Goal: Task Accomplishment & Management: Manage account settings

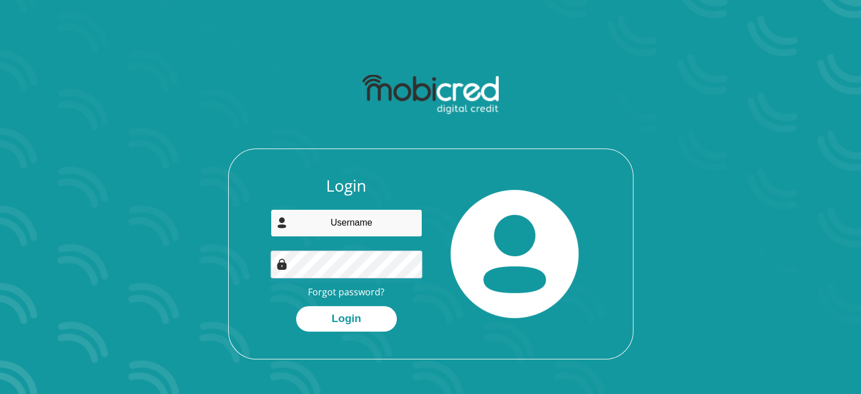
click at [361, 227] on input "email" at bounding box center [347, 223] width 152 height 28
type input "[PERSON_NAME][EMAIL_ADDRESS][PERSON_NAME][DOMAIN_NAME]"
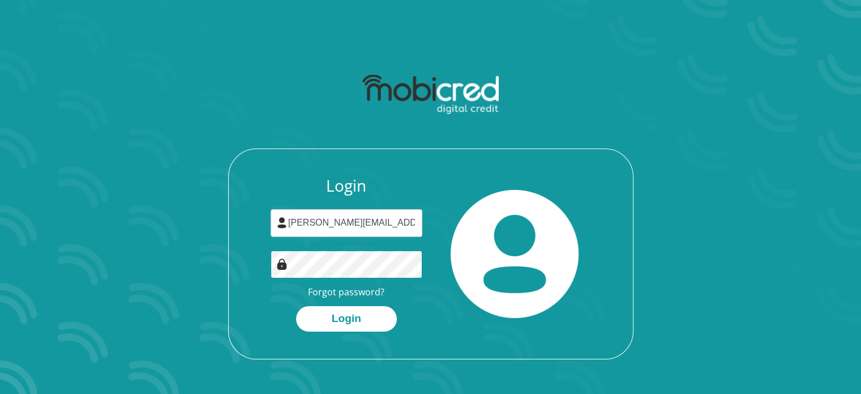
click at [296, 306] on button "Login" at bounding box center [346, 318] width 101 height 25
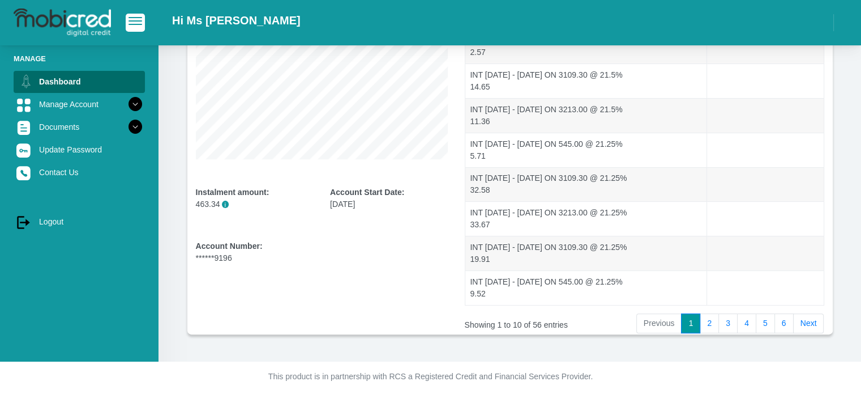
scroll to position [242, 0]
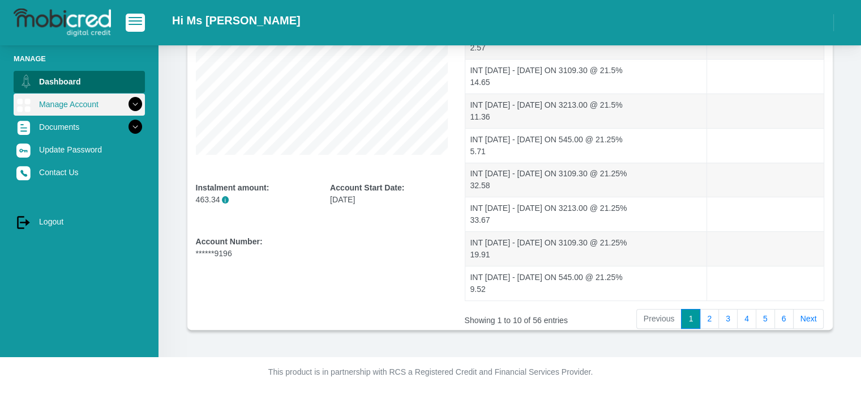
click at [129, 109] on icon at bounding box center [135, 104] width 19 height 19
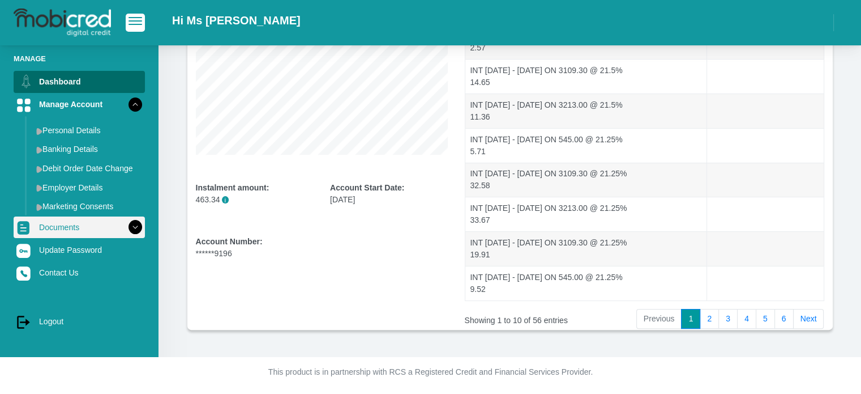
click at [129, 229] on icon at bounding box center [135, 226] width 19 height 19
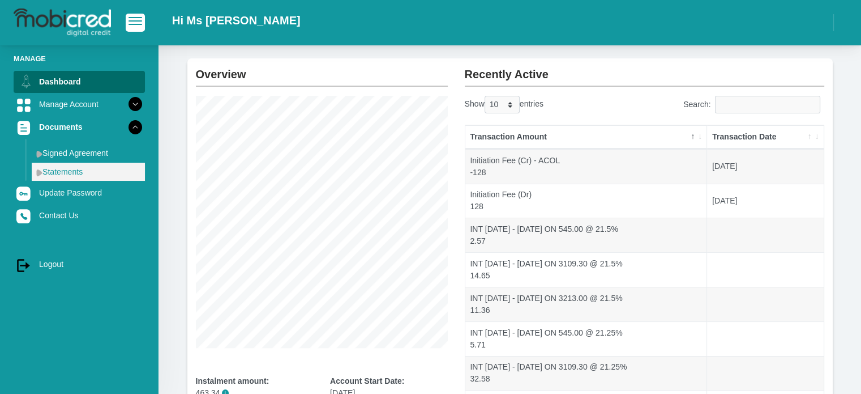
scroll to position [16, 0]
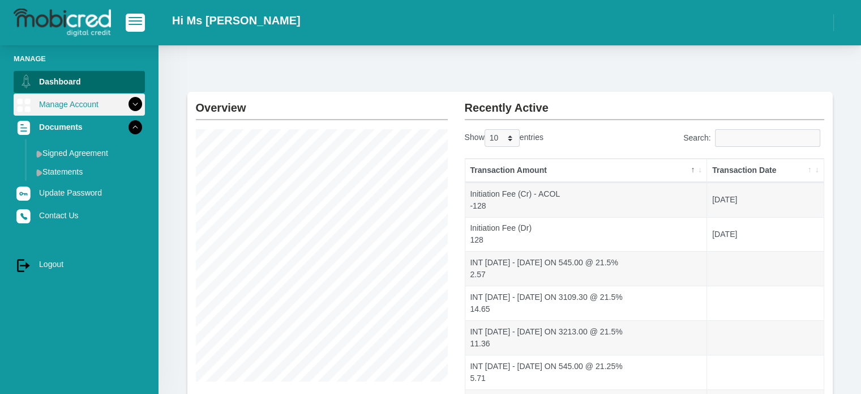
click at [95, 111] on link "Manage Account" at bounding box center [79, 104] width 131 height 22
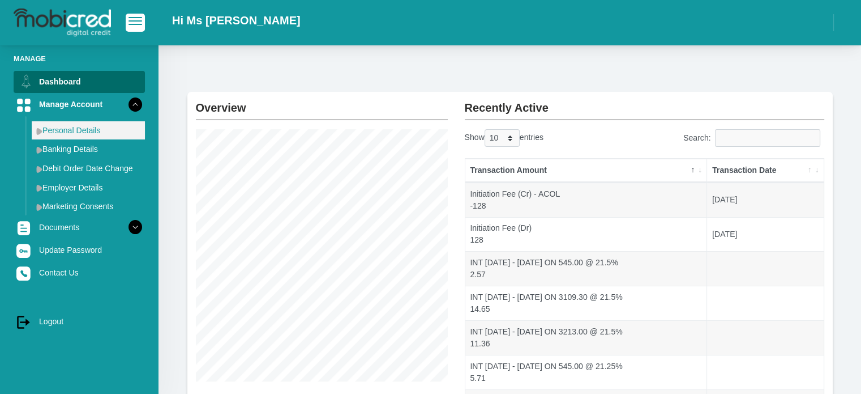
click at [79, 132] on link "Personal Details" at bounding box center [88, 130] width 113 height 18
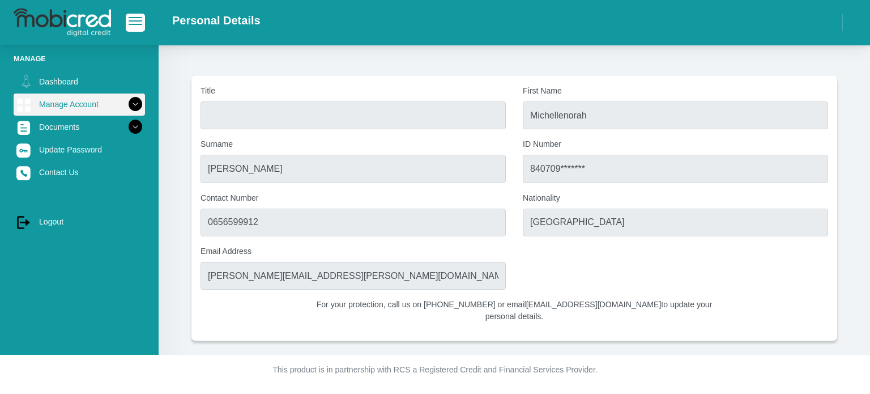
click at [126, 110] on icon at bounding box center [135, 104] width 19 height 19
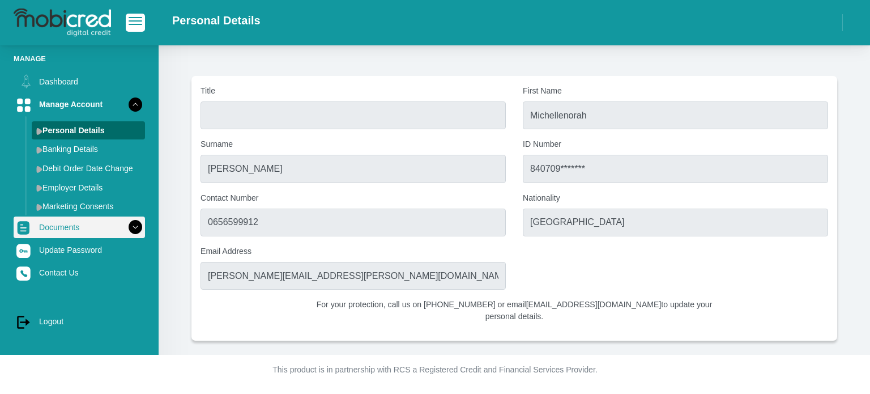
click at [126, 223] on icon at bounding box center [135, 226] width 19 height 19
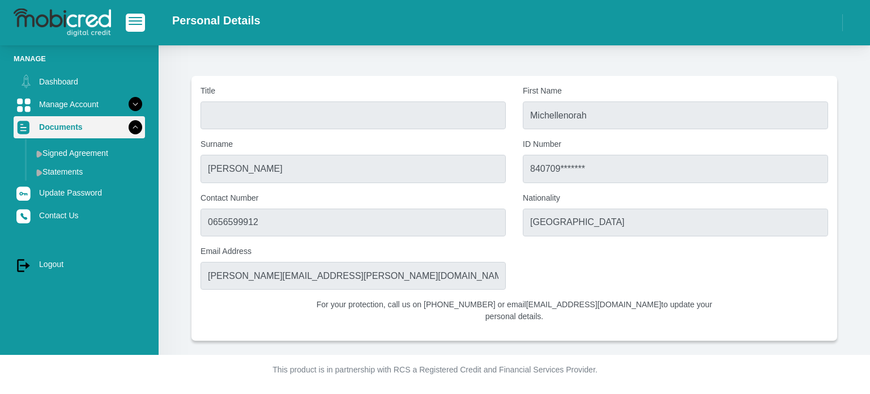
click at [63, 130] on link "Documents" at bounding box center [79, 127] width 131 height 22
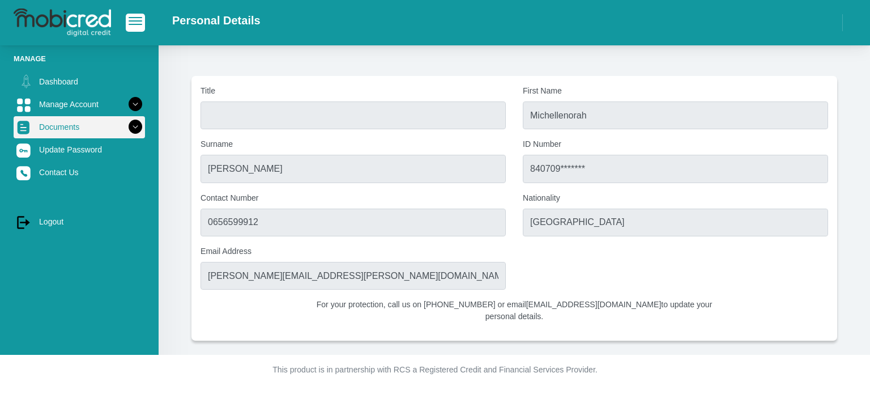
click at [63, 130] on link "Documents" at bounding box center [79, 127] width 131 height 22
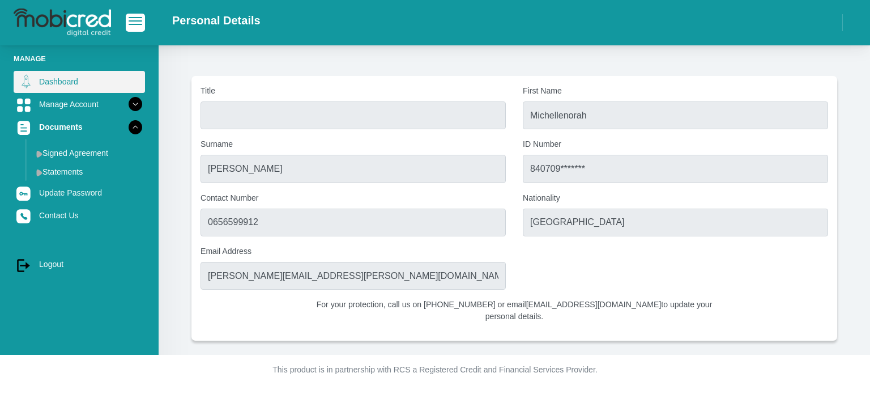
click at [85, 86] on link "Dashboard" at bounding box center [79, 82] width 131 height 22
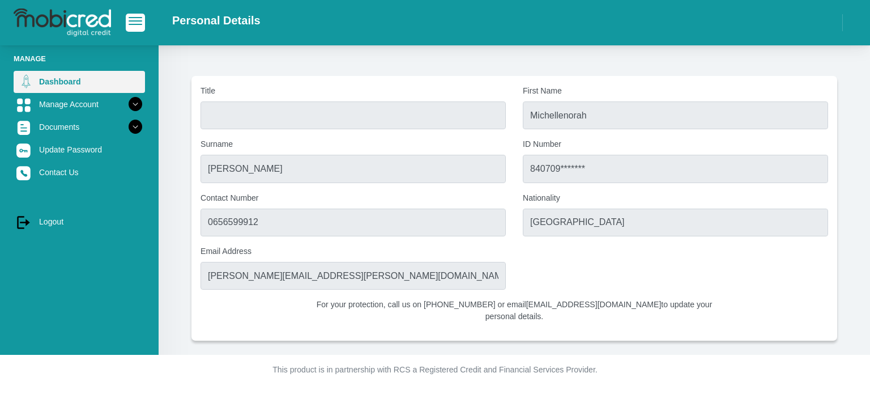
click at [85, 86] on link "Dashboard" at bounding box center [79, 82] width 131 height 22
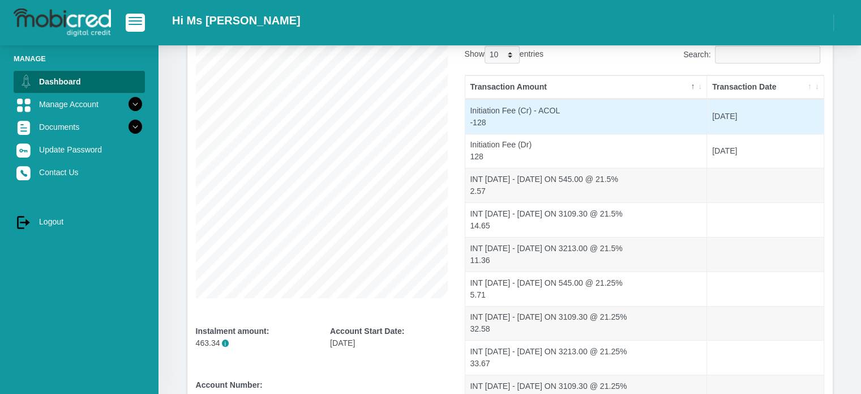
scroll to position [113, 0]
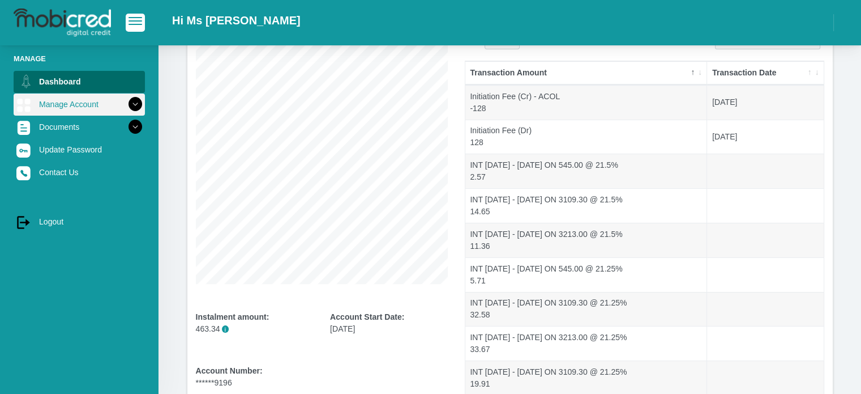
click at [129, 96] on icon at bounding box center [135, 104] width 19 height 19
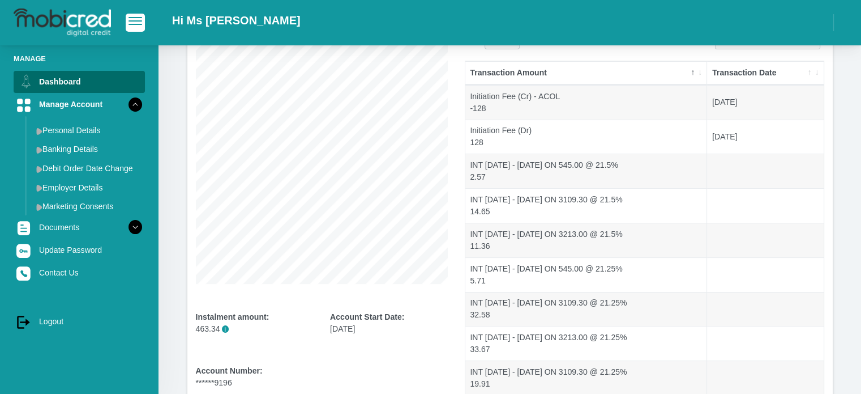
click at [143, 230] on div "Manage Dashboard Manage Account Personal Details Banking Details Debit Order Da…" at bounding box center [79, 195] width 159 height 301
click at [130, 230] on icon at bounding box center [135, 226] width 19 height 19
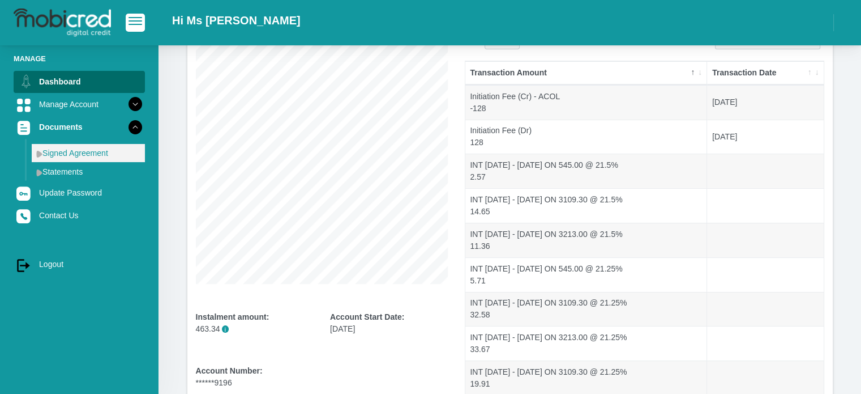
click at [112, 156] on link "Signed Agreement" at bounding box center [88, 153] width 113 height 18
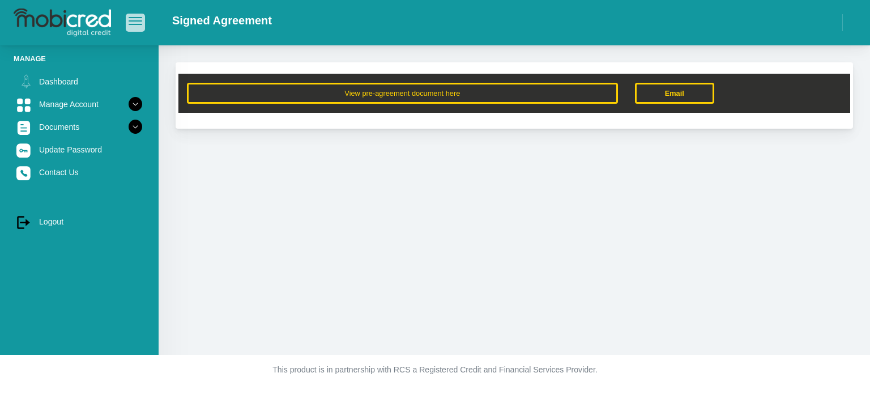
click at [134, 28] on button "button" at bounding box center [135, 23] width 19 height 18
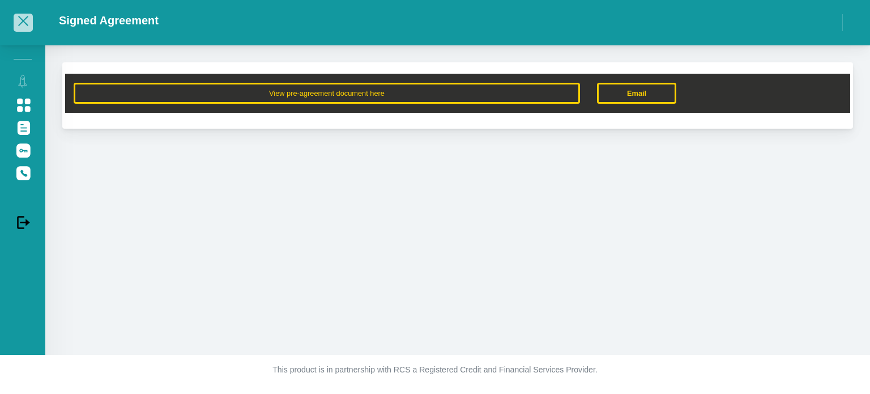
click at [26, 20] on span "button" at bounding box center [23, 21] width 14 height 8
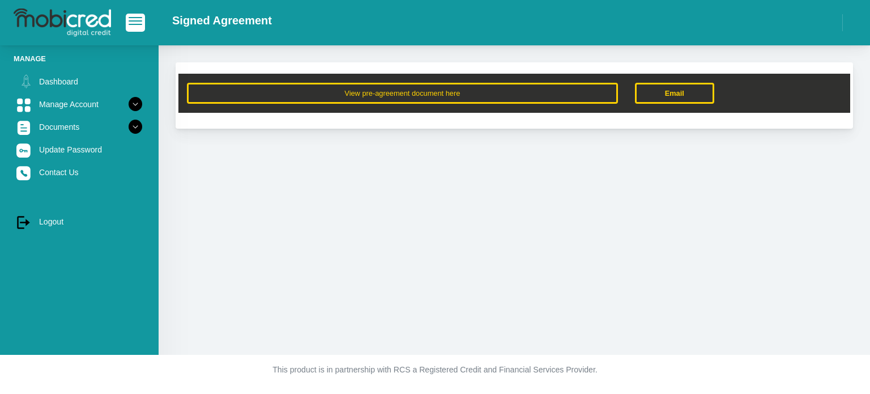
click at [82, 15] on img at bounding box center [62, 22] width 97 height 28
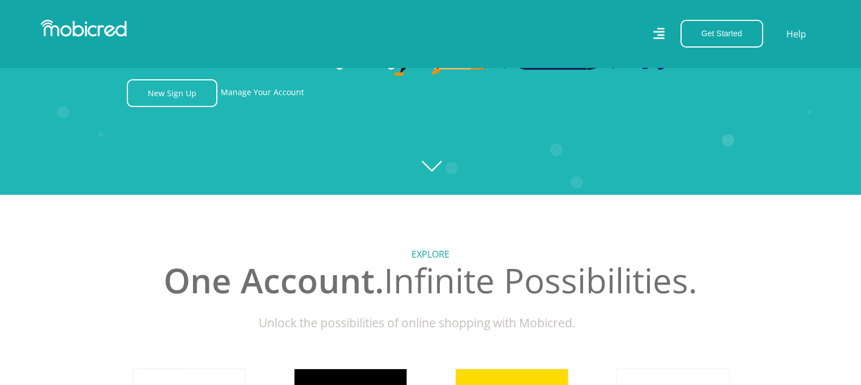
scroll to position [113, 0]
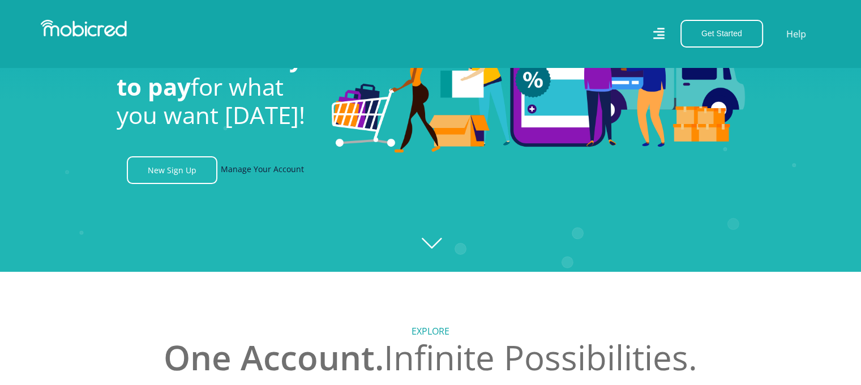
click at [272, 181] on link "Manage Your Account" at bounding box center [262, 170] width 83 height 28
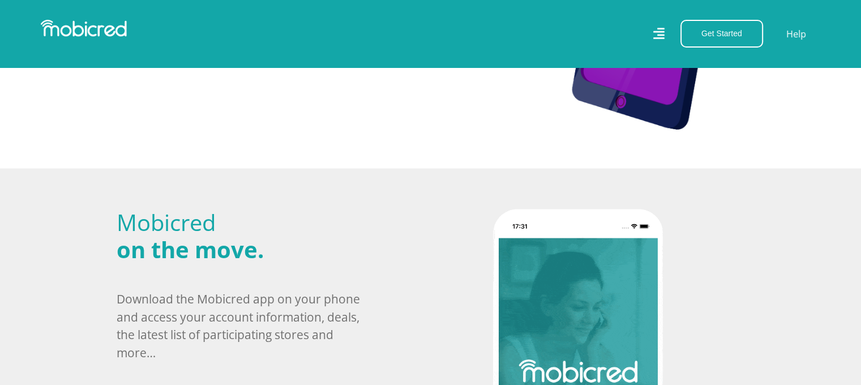
scroll to position [0, 0]
